Goal: Find contact information: Find contact information

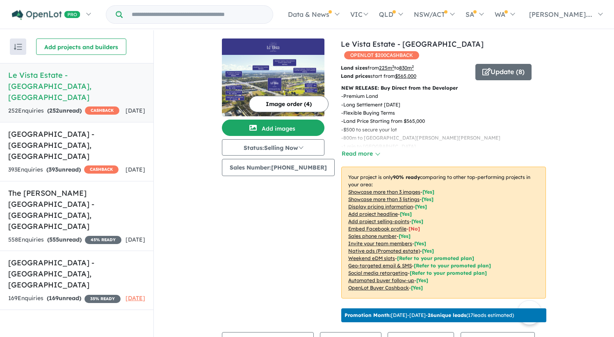
scroll to position [1, 0]
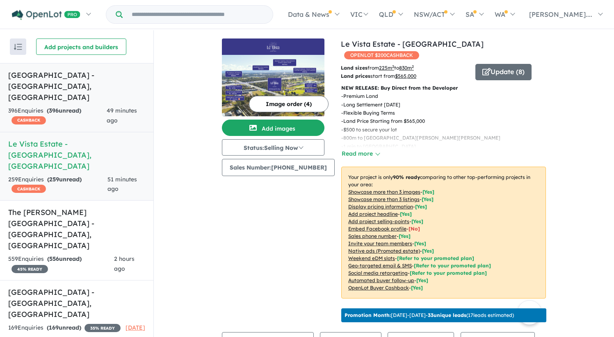
click at [83, 76] on h5 "[GEOGRAPHIC_DATA] - [GEOGRAPHIC_DATA] , [GEOGRAPHIC_DATA]" at bounding box center [76, 86] width 137 height 33
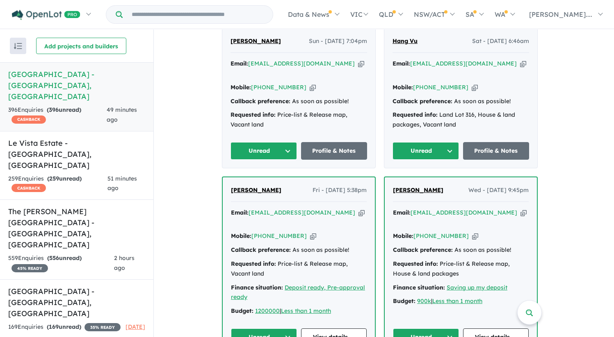
scroll to position [361, 0]
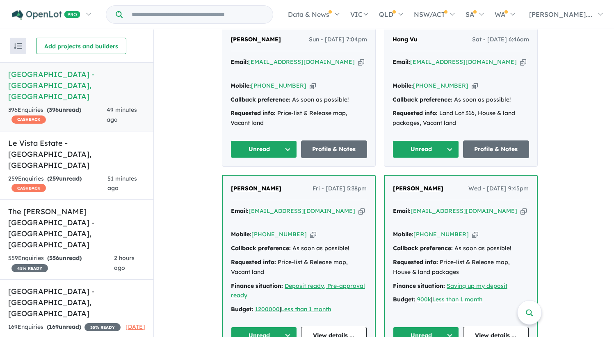
click at [253, 187] on span "Abdul Moussa" at bounding box center [256, 188] width 50 height 7
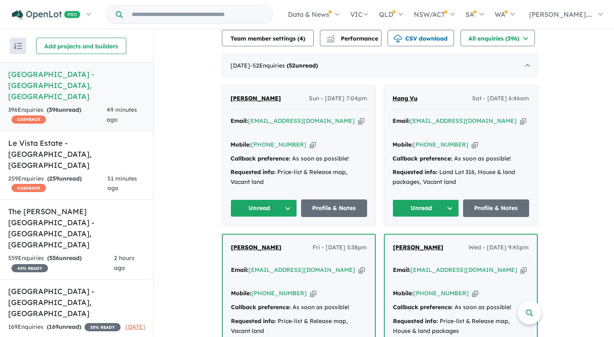
scroll to position [301, 0]
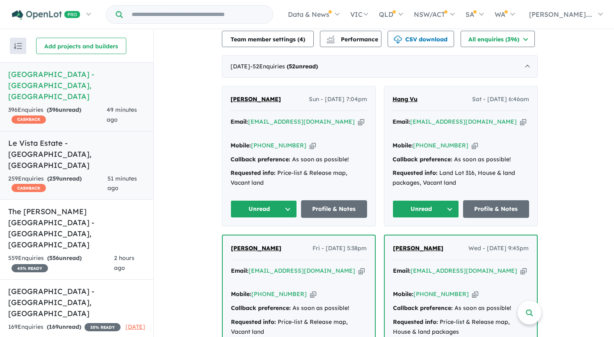
click at [66, 138] on h5 "Le Vista Estate - Austral , NSW" at bounding box center [76, 154] width 137 height 33
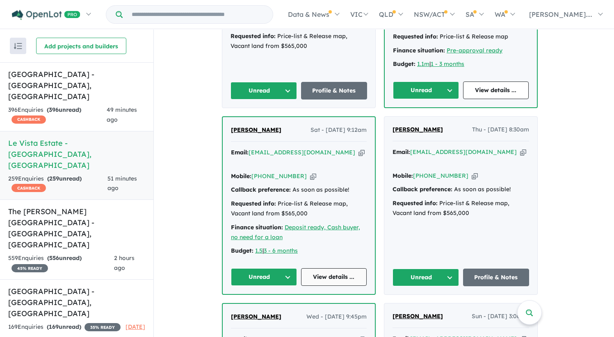
scroll to position [773, 0]
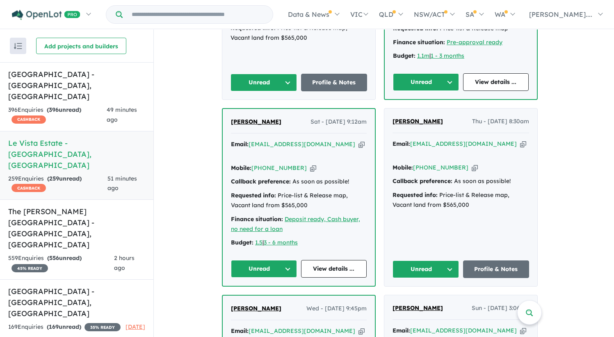
click at [257, 118] on span "Raaf Masri" at bounding box center [256, 121] width 50 height 7
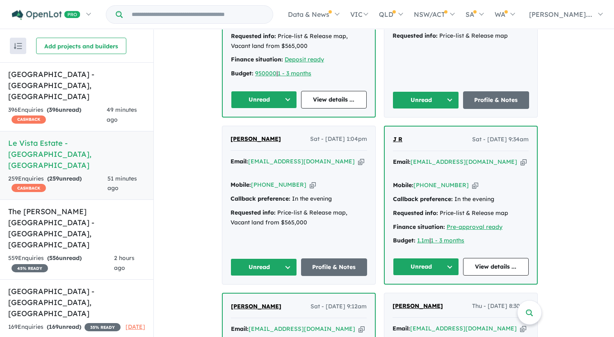
scroll to position [575, 0]
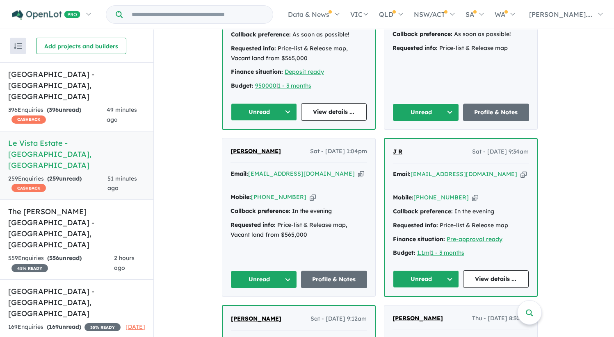
click at [397, 148] on span "J R" at bounding box center [397, 151] width 9 height 7
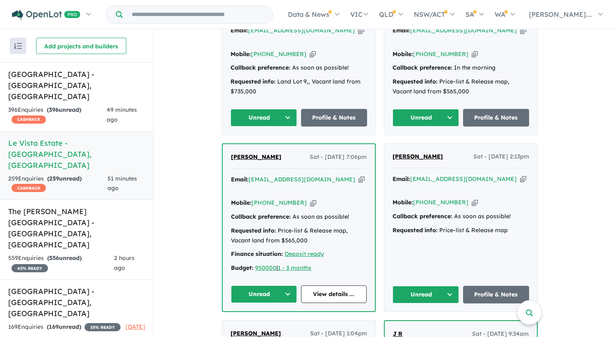
scroll to position [392, 0]
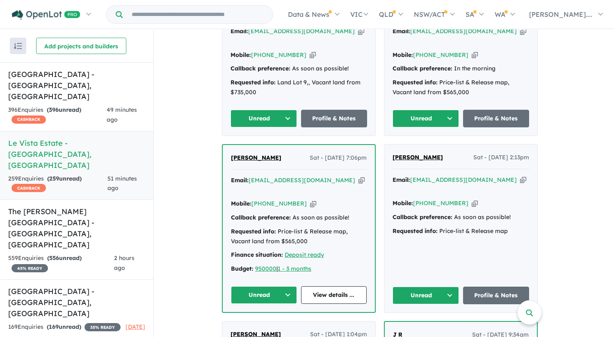
click at [259, 154] on span "[PERSON_NAME]" at bounding box center [256, 157] width 50 height 7
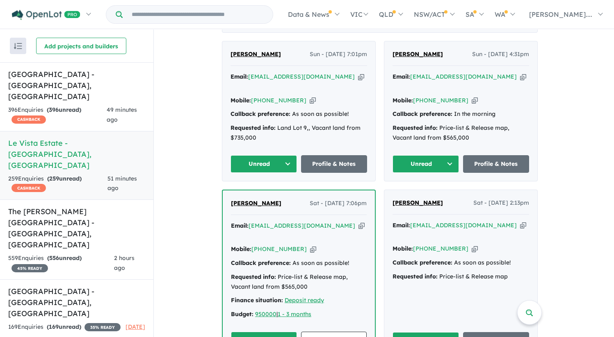
scroll to position [297, 0]
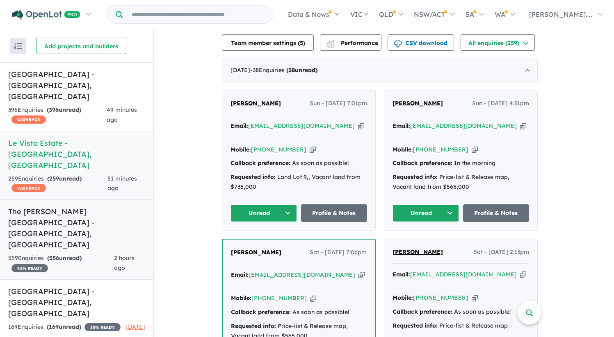
click at [79, 206] on h5 "The Rickard Gardens Estate - Leppington , NSW" at bounding box center [76, 228] width 137 height 44
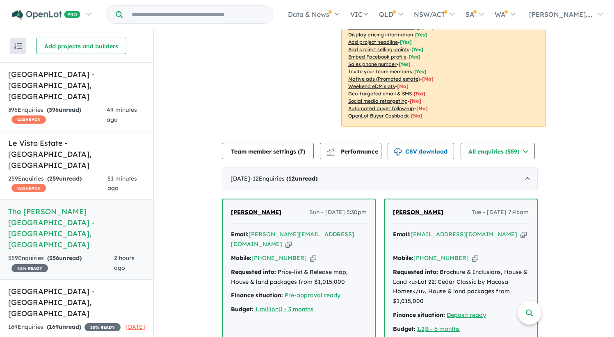
scroll to position [181, 0]
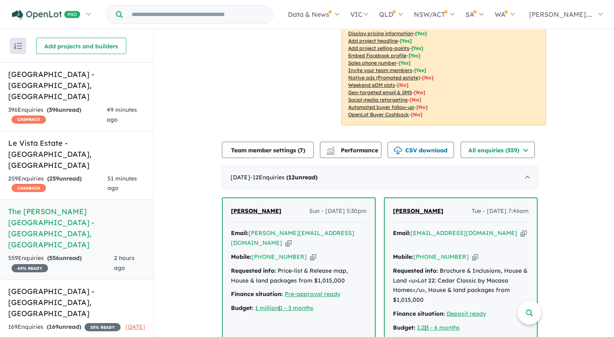
click at [257, 207] on span "sofia rani" at bounding box center [256, 210] width 50 height 7
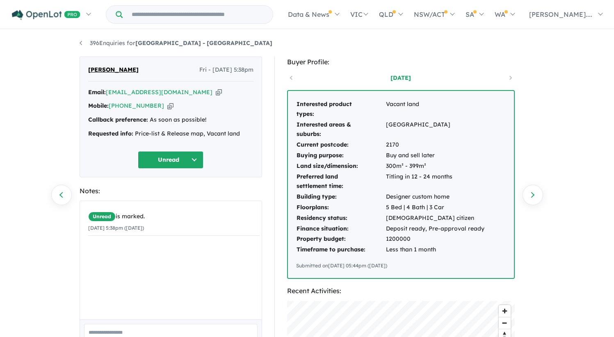
drag, startPoint x: 321, startPoint y: 114, endPoint x: 305, endPoint y: 103, distance: 19.8
click at [319, 114] on td "Interested product types:" at bounding box center [340, 109] width 89 height 21
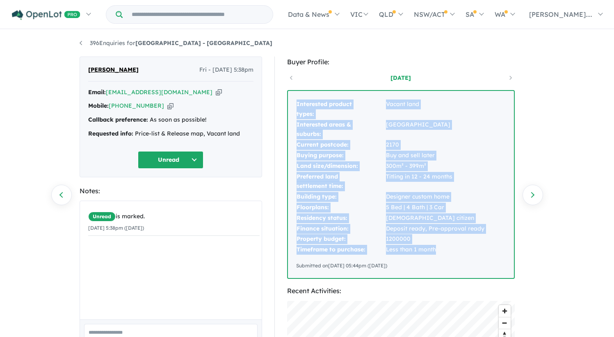
drag, startPoint x: 297, startPoint y: 104, endPoint x: 460, endPoint y: 249, distance: 218.5
click at [460, 249] on tbody "Interested product types: Vacant land Interested areas & suburbs: Gledswood hil…" at bounding box center [390, 177] width 189 height 156
copy tbody "Interested product types: Vacant land Interested areas & suburbs: Gledswood hil…"
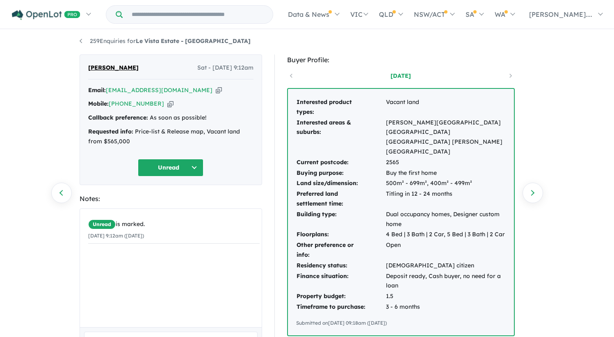
scroll to position [3, 0]
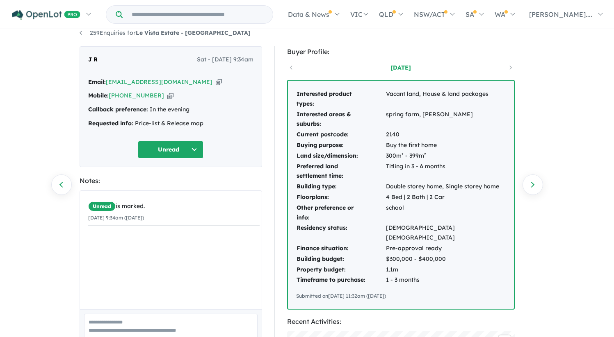
scroll to position [13, 0]
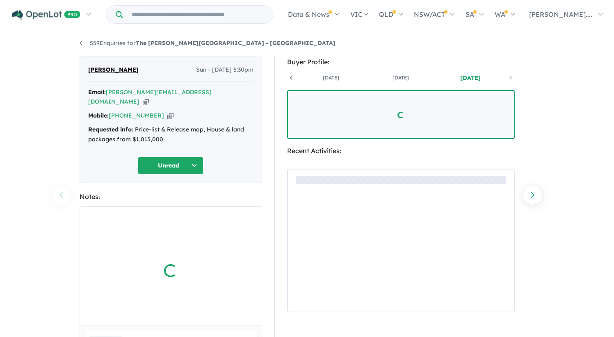
scroll to position [0, 61]
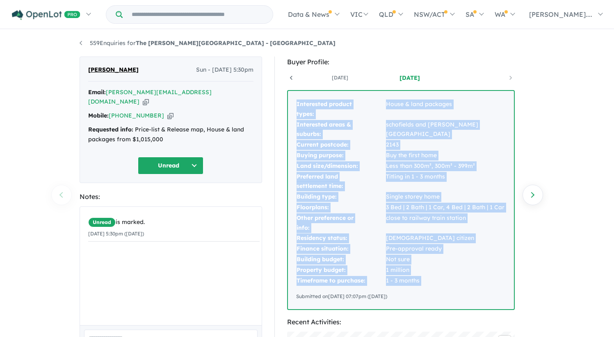
drag, startPoint x: 297, startPoint y: 104, endPoint x: 428, endPoint y: 287, distance: 224.8
click at [428, 287] on div "Interested product types: House & land packages Interested areas & suburbs: sch…" at bounding box center [401, 200] width 226 height 219
copy tbody "Interested product types: House & land packages Interested areas & suburbs: sch…"
